Goal: Browse casually: Explore the website without a specific task or goal

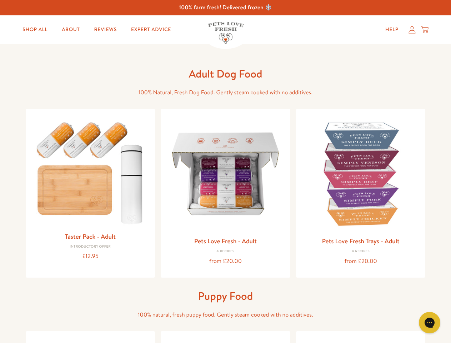
click at [429, 322] on icon "Open gorgias live chat" at bounding box center [429, 322] width 7 height 7
